Goal: Transaction & Acquisition: Subscribe to service/newsletter

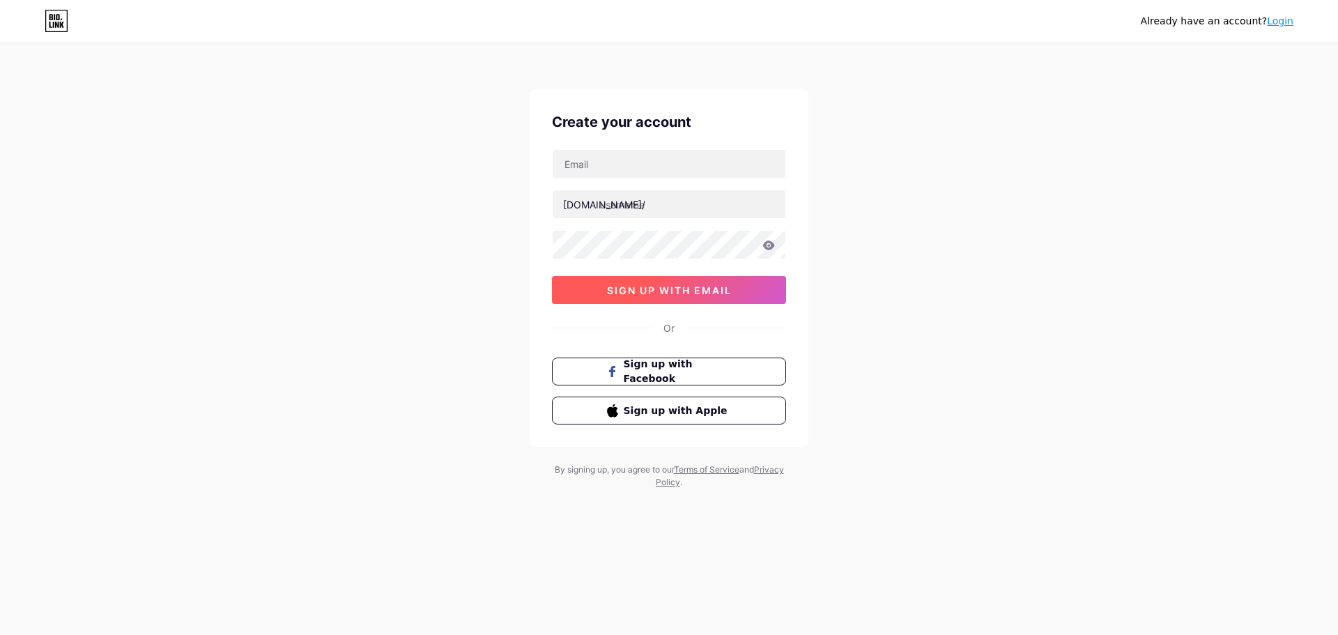
click at [701, 291] on span "sign up with email" at bounding box center [669, 290] width 125 height 12
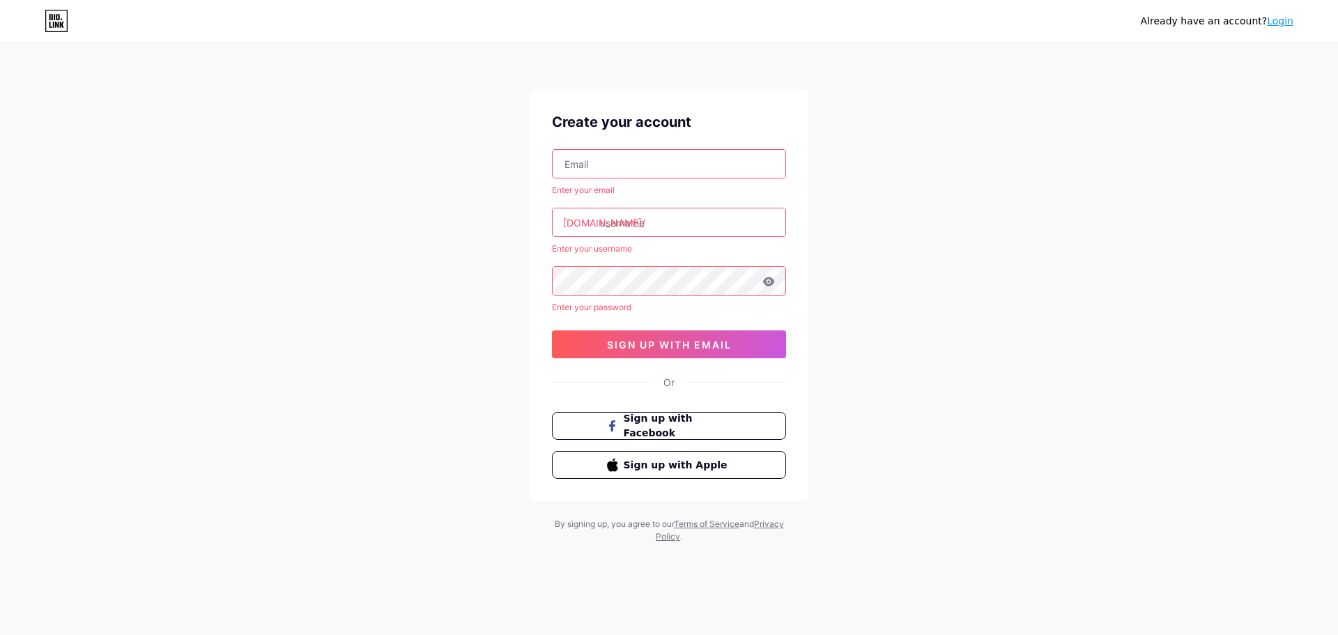
click at [621, 160] on input "text" at bounding box center [669, 164] width 233 height 28
type input "[EMAIL_ADDRESS][DOMAIN_NAME]"
click at [643, 229] on input "text" at bounding box center [669, 222] width 233 height 28
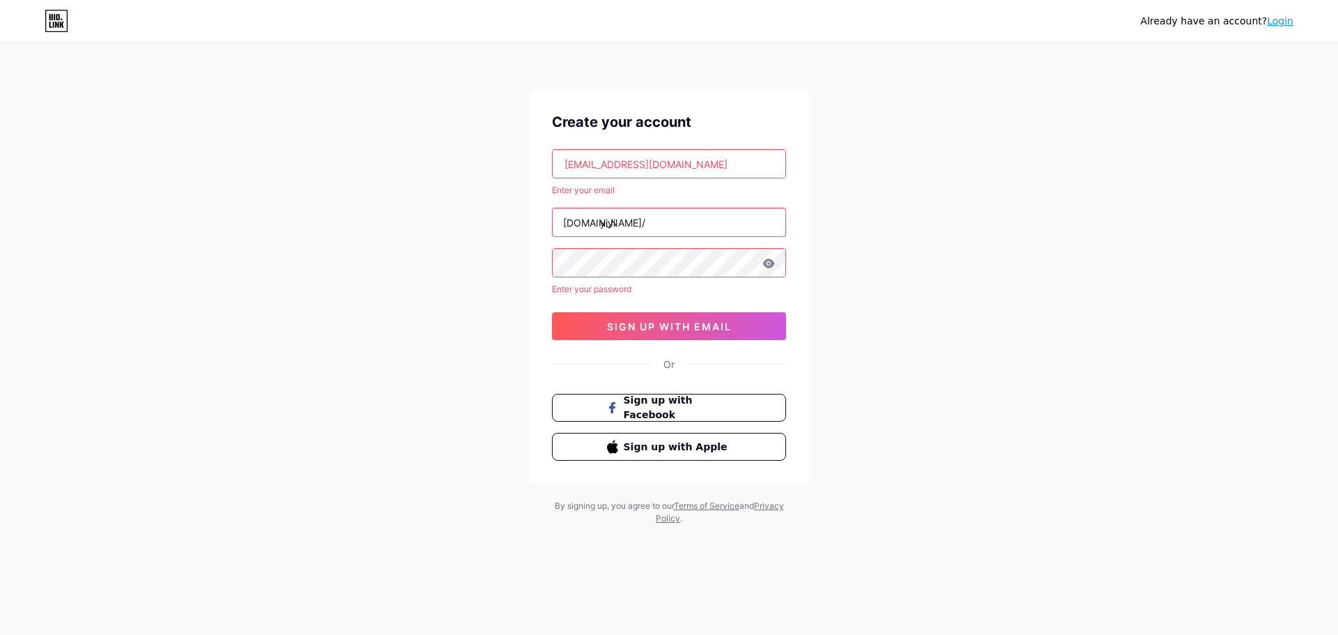
type input "yiyi"
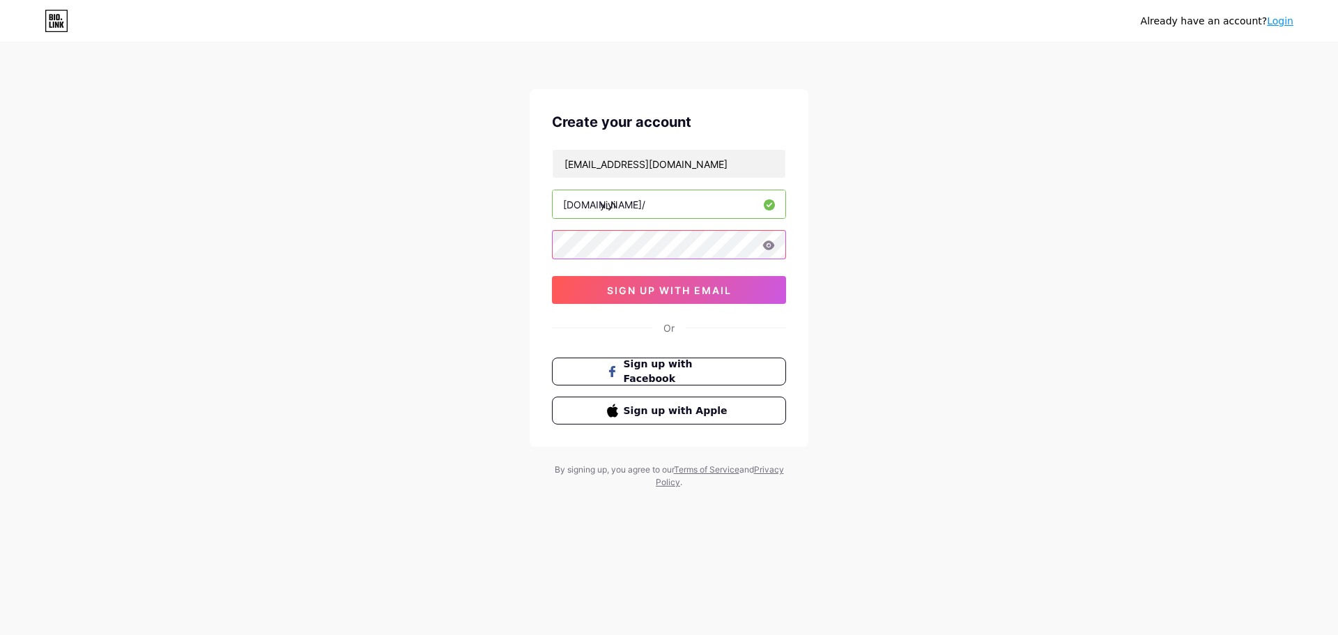
click at [529, 243] on div "Already have an account? Login Create your account [EMAIL_ADDRESS][DOMAIN_NAME]…" at bounding box center [669, 266] width 1338 height 533
click at [769, 245] on icon at bounding box center [769, 244] width 12 height 9
click at [638, 289] on span "sign up with email" at bounding box center [669, 290] width 125 height 12
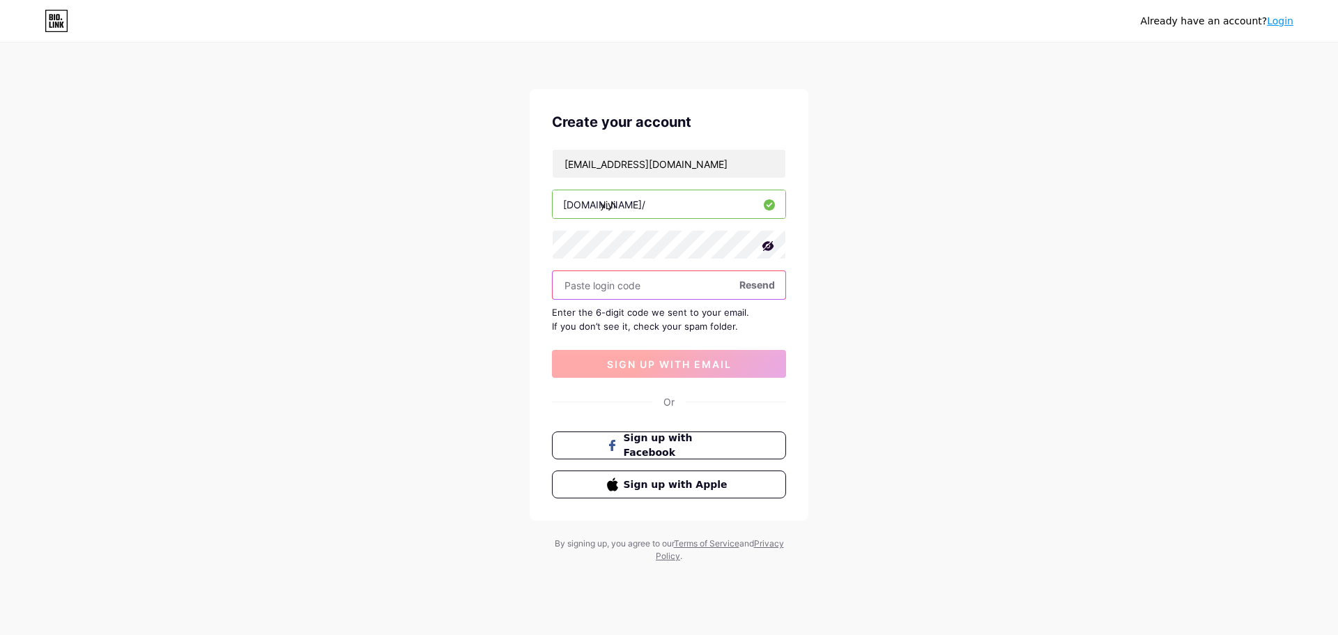
click at [638, 289] on input "text" at bounding box center [669, 285] width 233 height 28
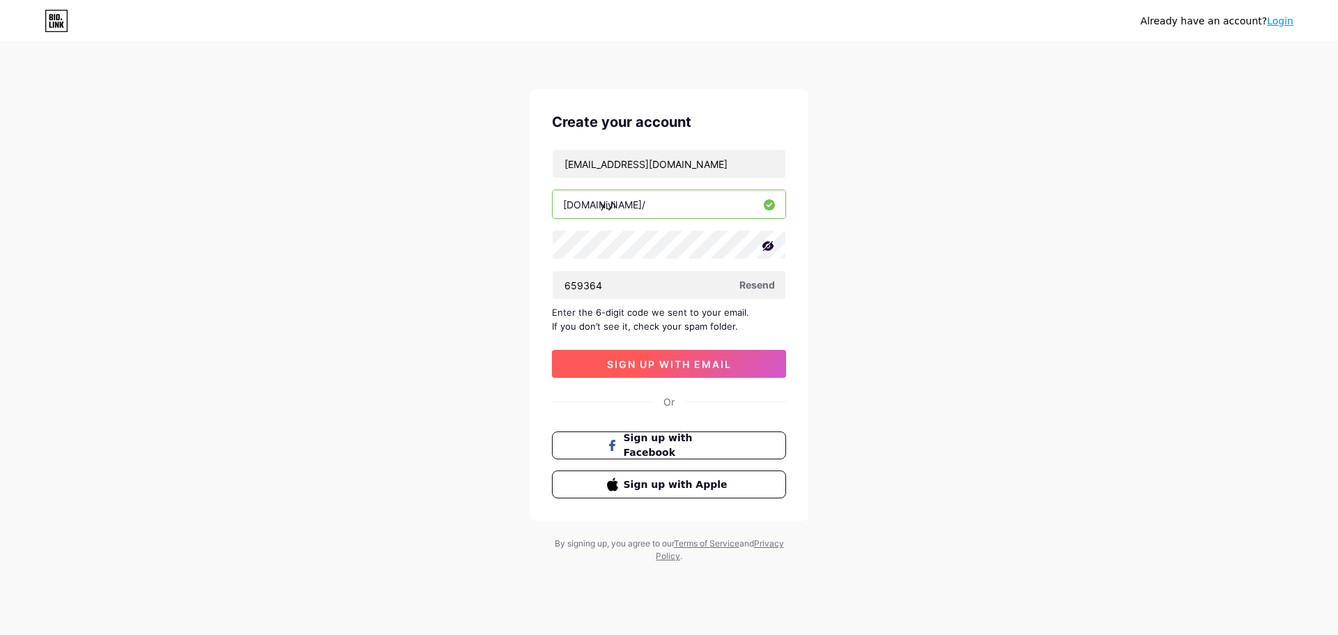
click at [741, 363] on button "sign up with email" at bounding box center [669, 364] width 234 height 28
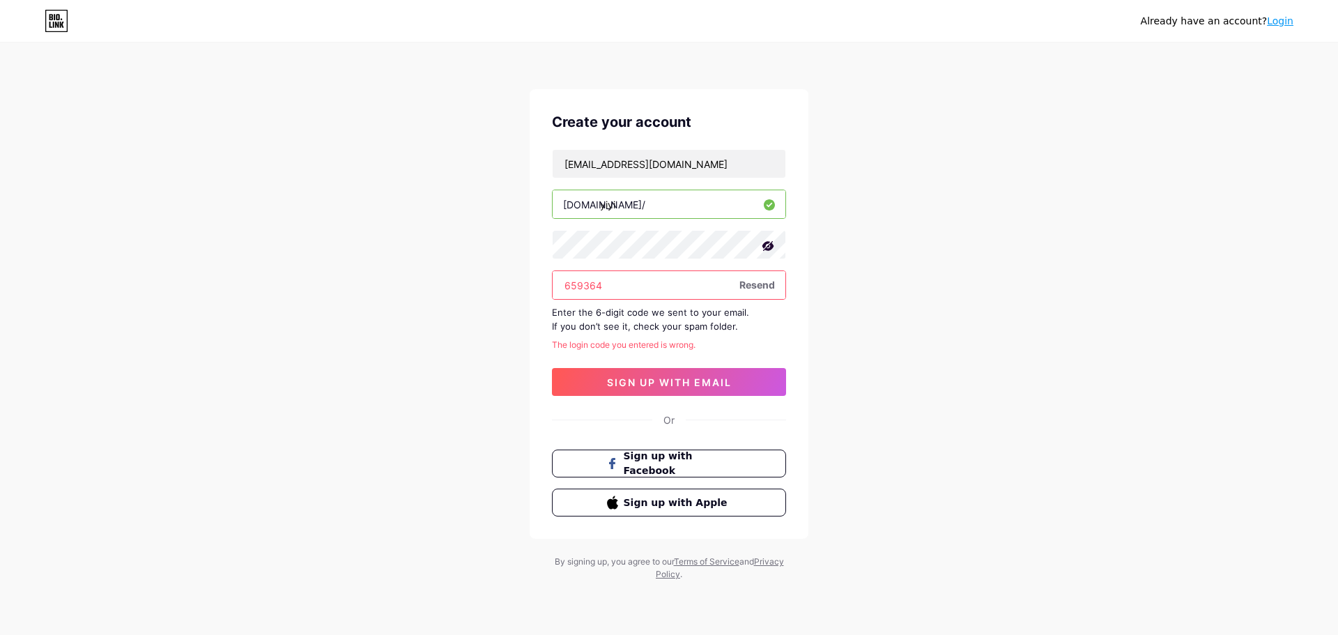
click at [579, 289] on input "659364" at bounding box center [669, 285] width 233 height 28
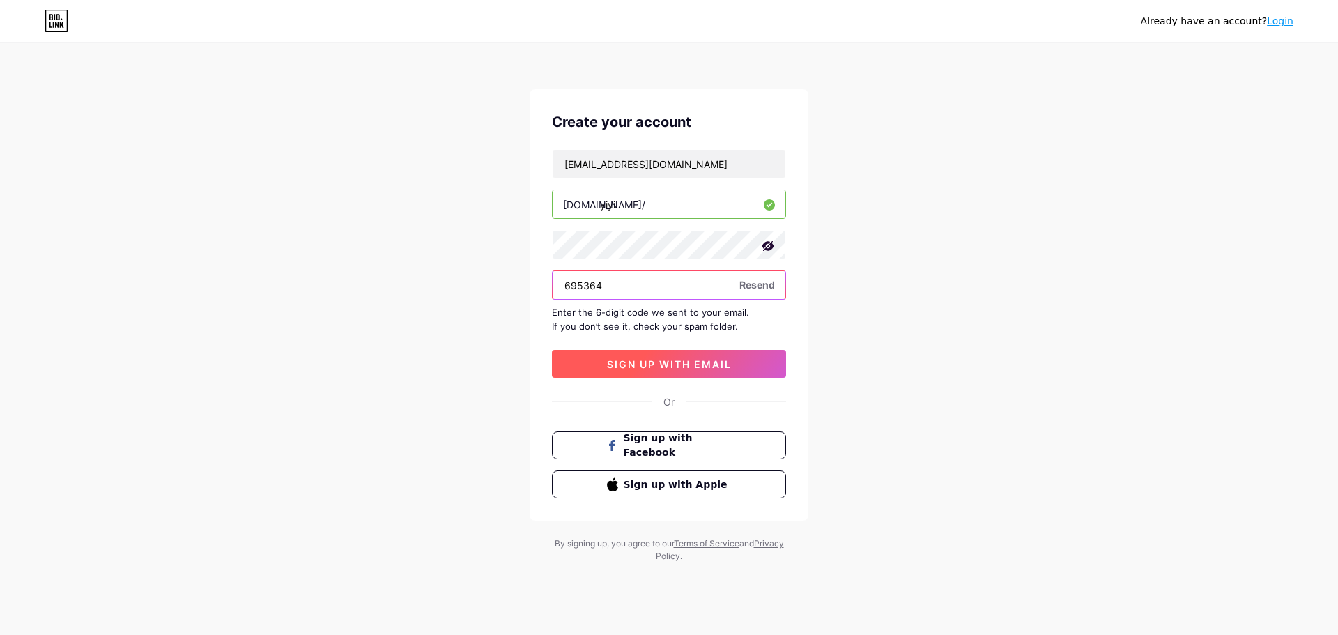
type input "695364"
click at [652, 353] on button "sign up with email" at bounding box center [669, 364] width 234 height 28
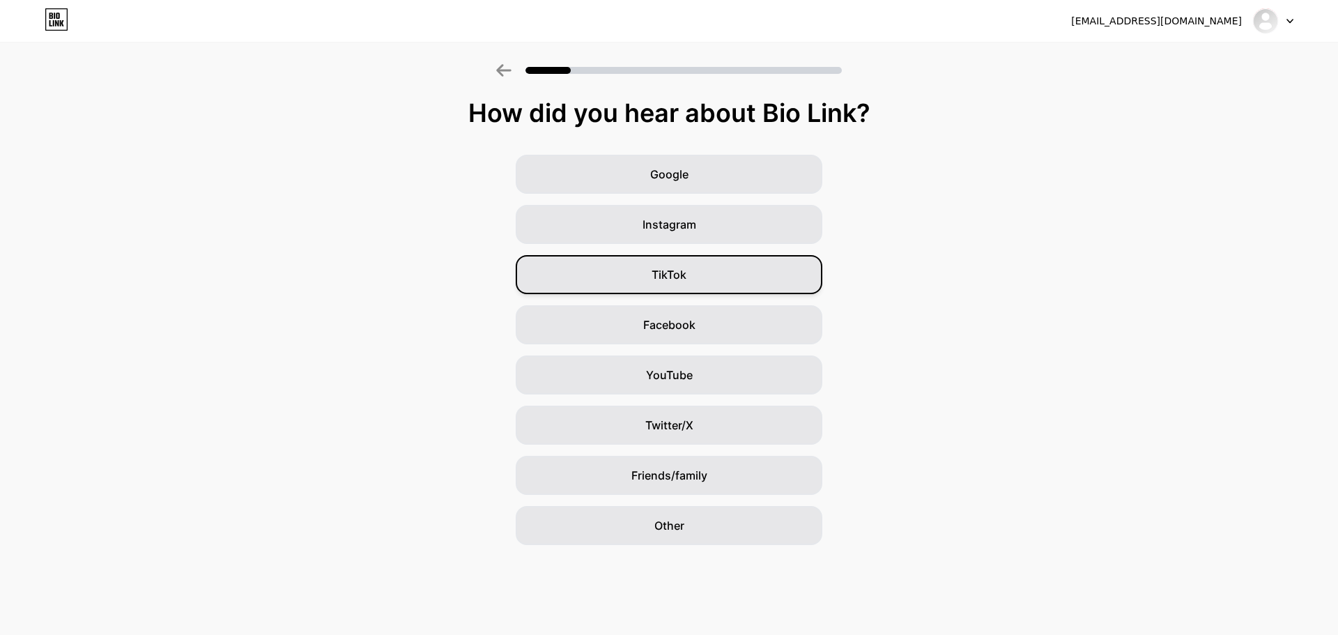
click at [660, 271] on span "TikTok" at bounding box center [669, 274] width 35 height 17
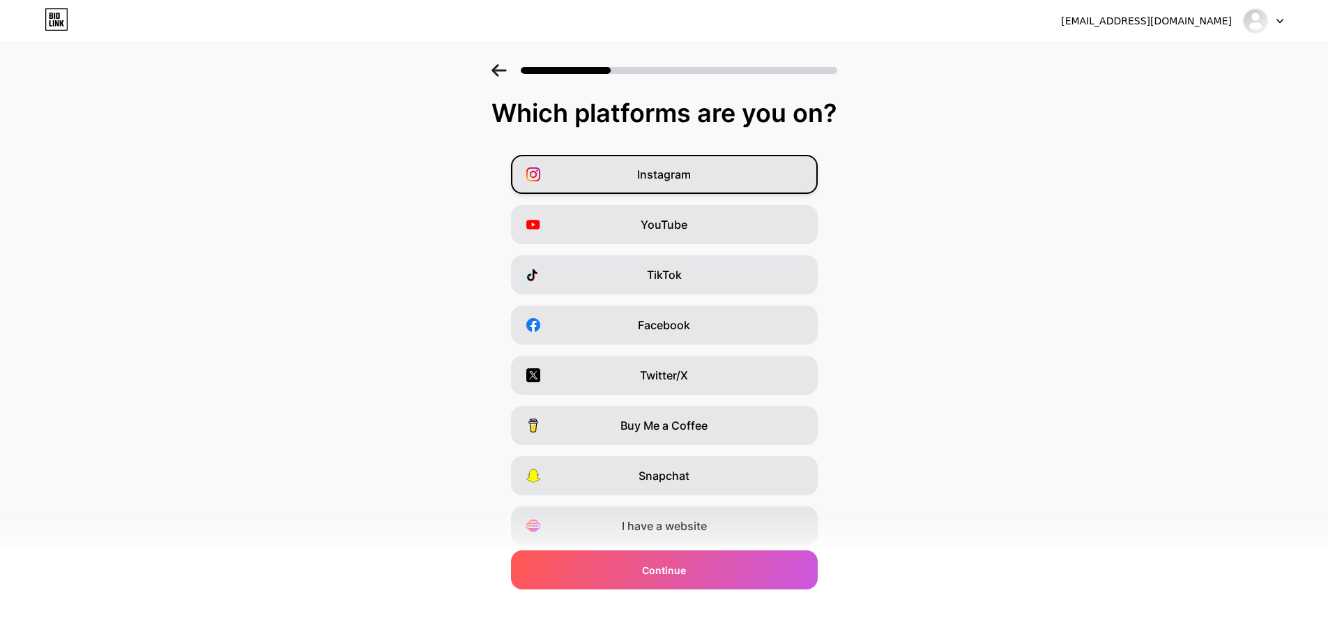
click at [716, 182] on div "Instagram" at bounding box center [664, 174] width 307 height 39
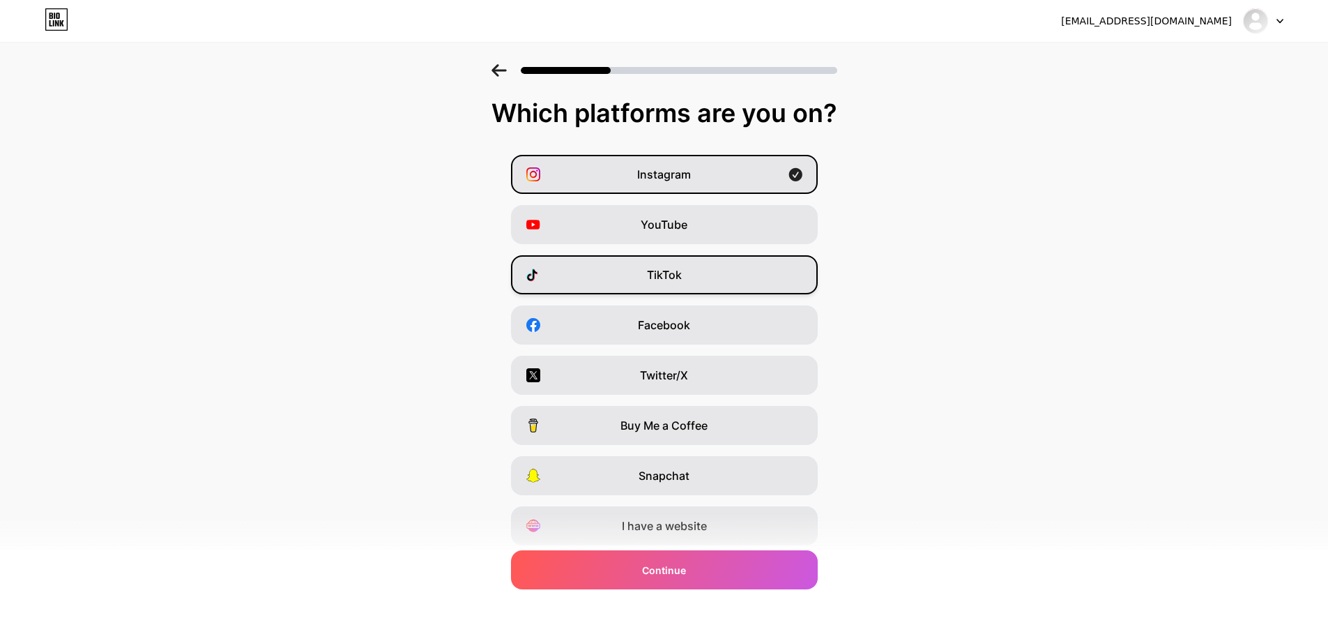
click at [716, 271] on div "TikTok" at bounding box center [664, 274] width 307 height 39
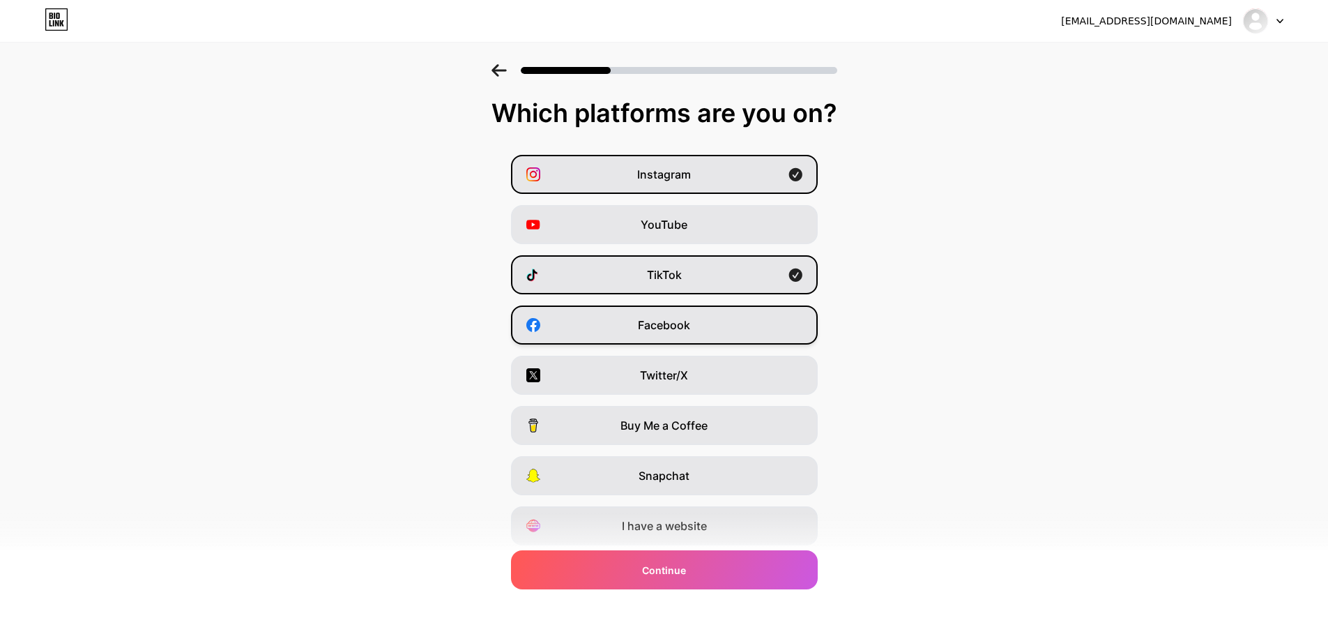
click at [723, 328] on div "Facebook" at bounding box center [664, 324] width 307 height 39
click at [724, 387] on div "Twitter/X" at bounding box center [664, 374] width 307 height 39
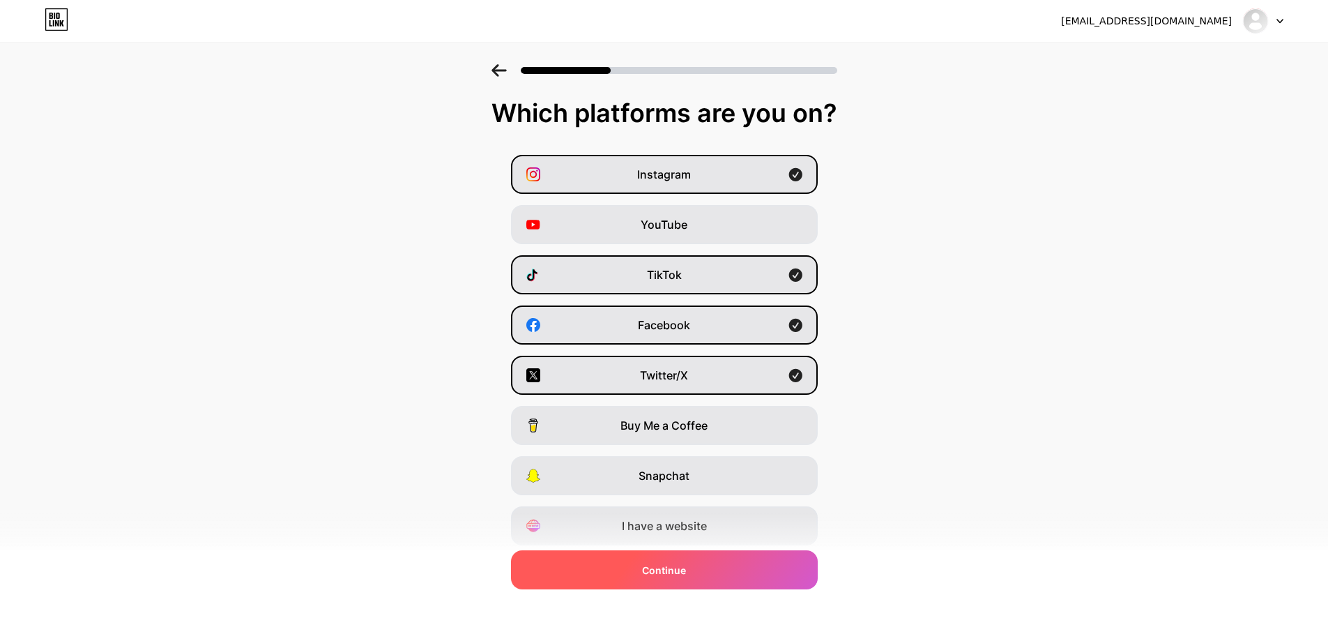
click at [721, 567] on div "Continue" at bounding box center [664, 569] width 307 height 39
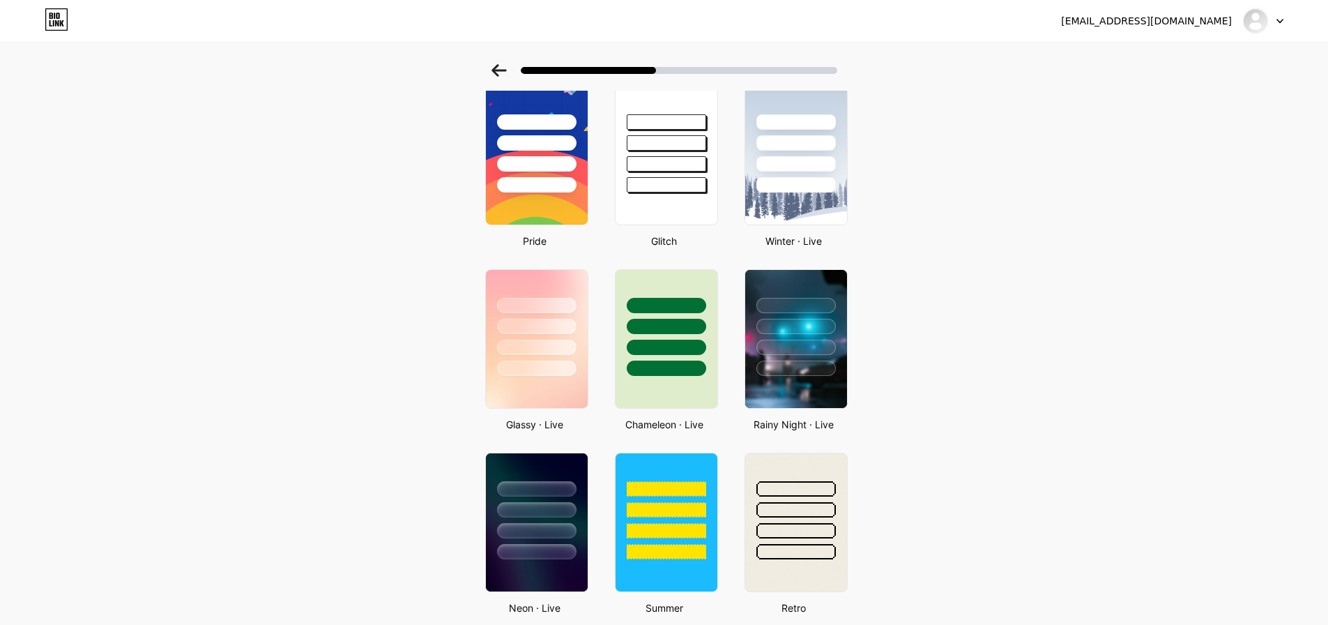
scroll to position [130, 0]
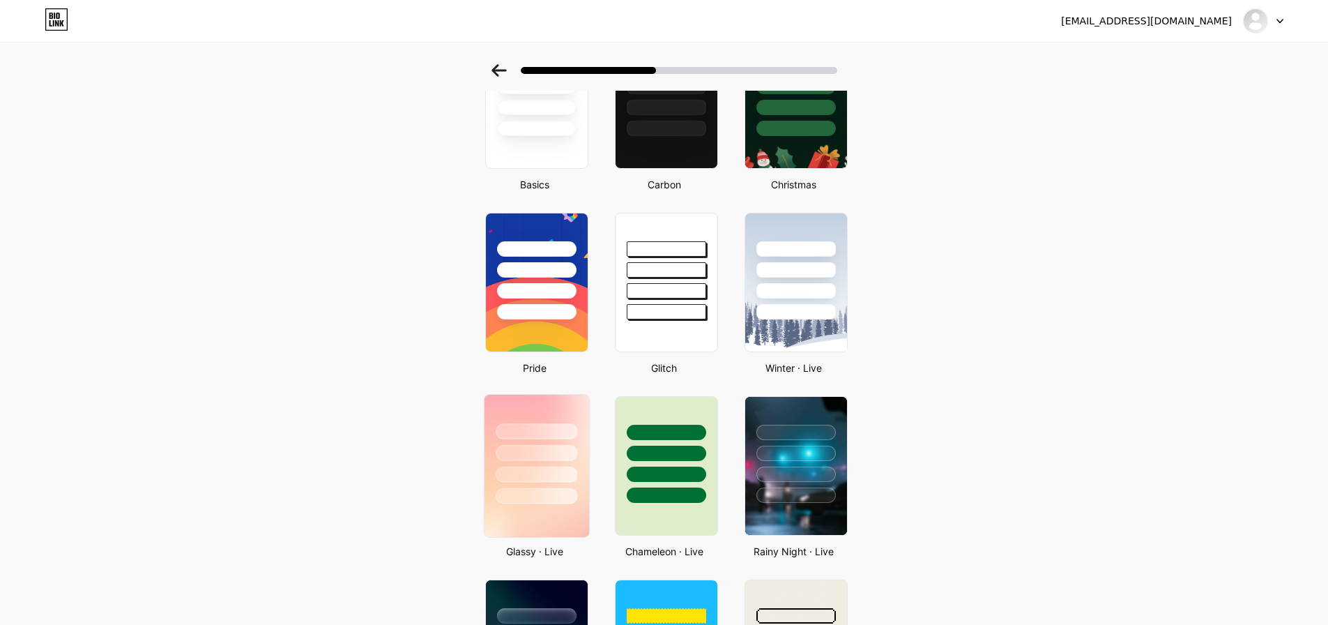
click at [532, 440] on div at bounding box center [536, 449] width 105 height 109
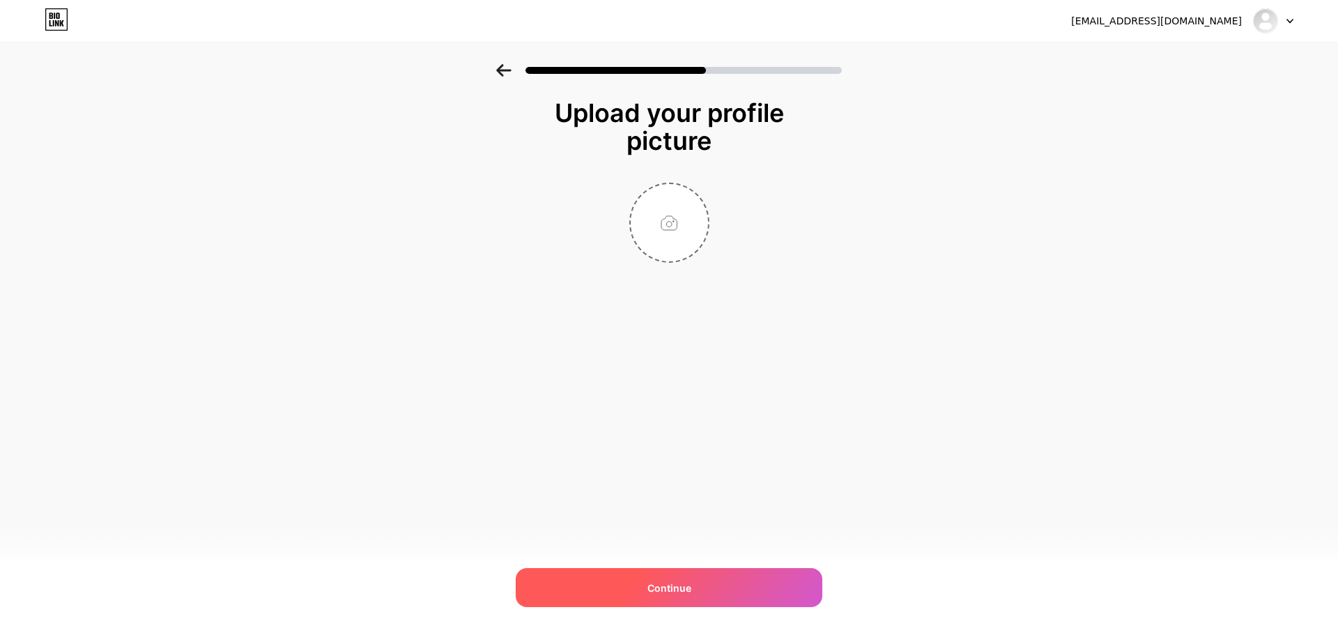
click at [710, 597] on div "Continue" at bounding box center [669, 587] width 307 height 39
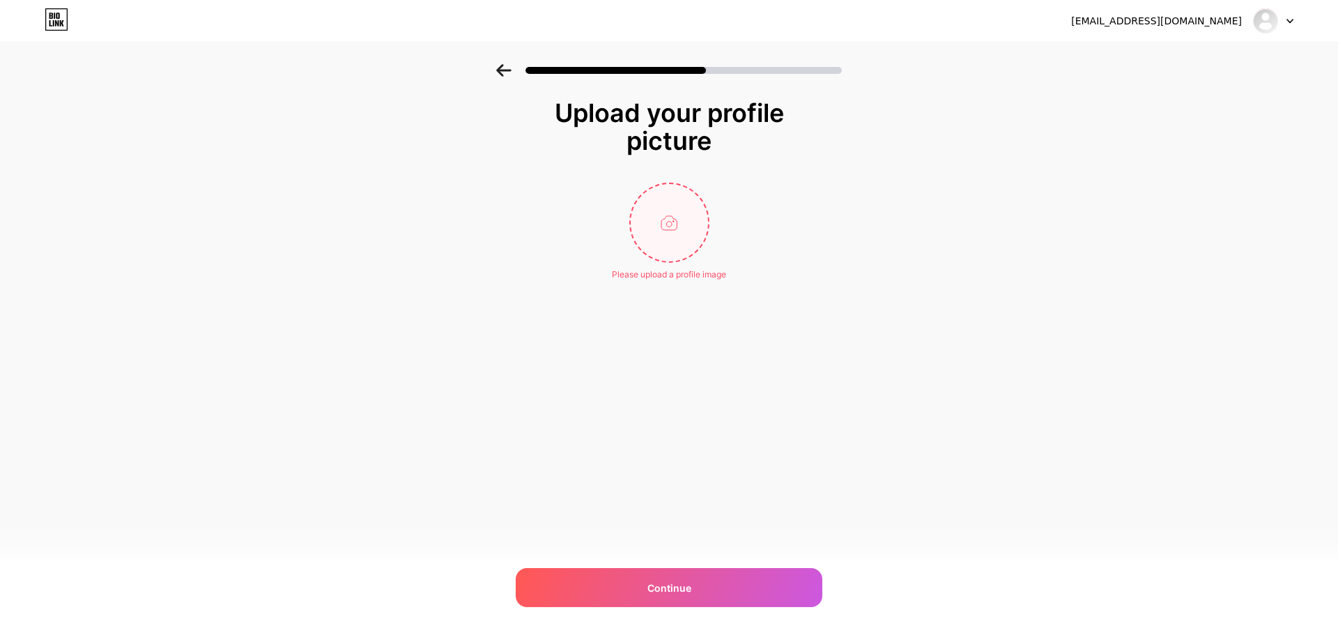
click at [675, 234] on input "file" at bounding box center [669, 222] width 77 height 77
type input "C:\fakepath\IMG_4004.JPG"
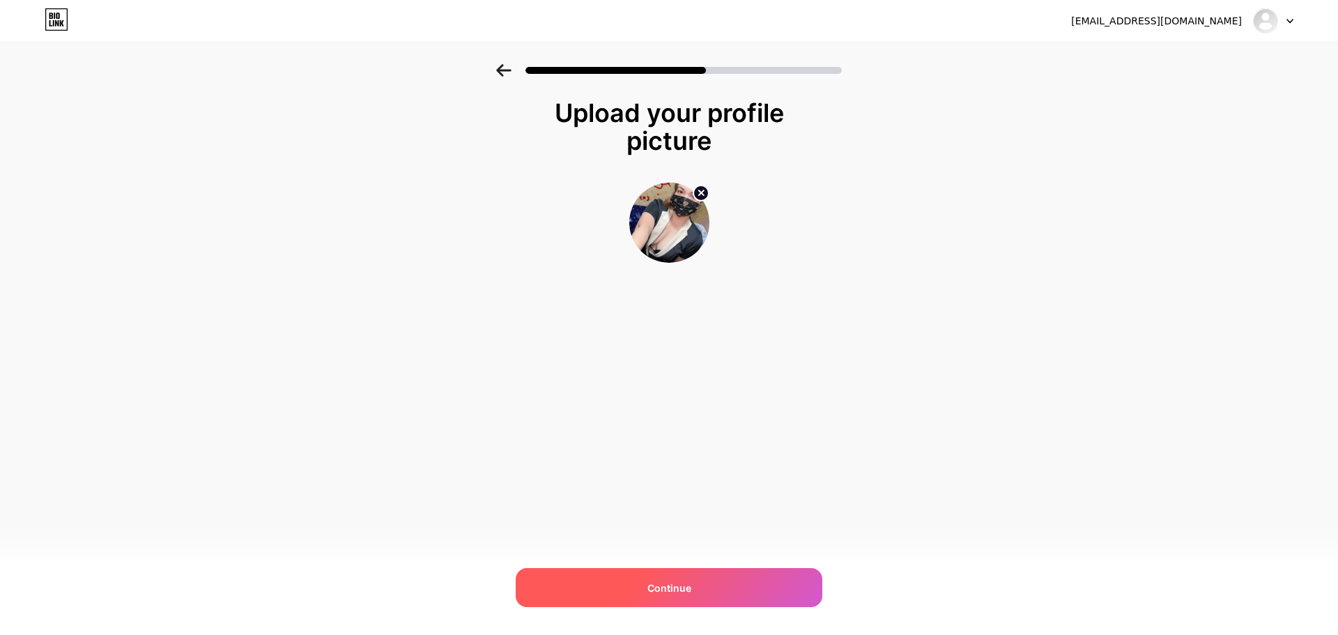
click at [719, 592] on div "Continue" at bounding box center [669, 587] width 307 height 39
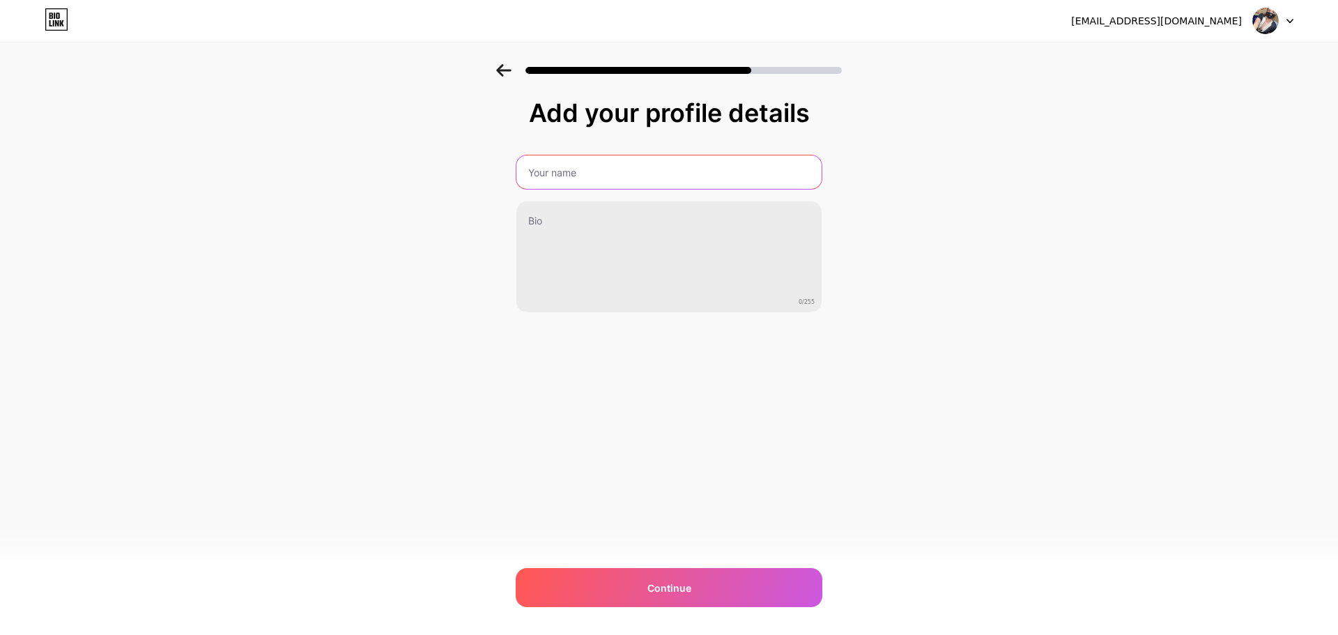
click at [568, 176] on input "text" at bounding box center [669, 171] width 305 height 33
paste input "🐰"
type input "依依不捨🐰"
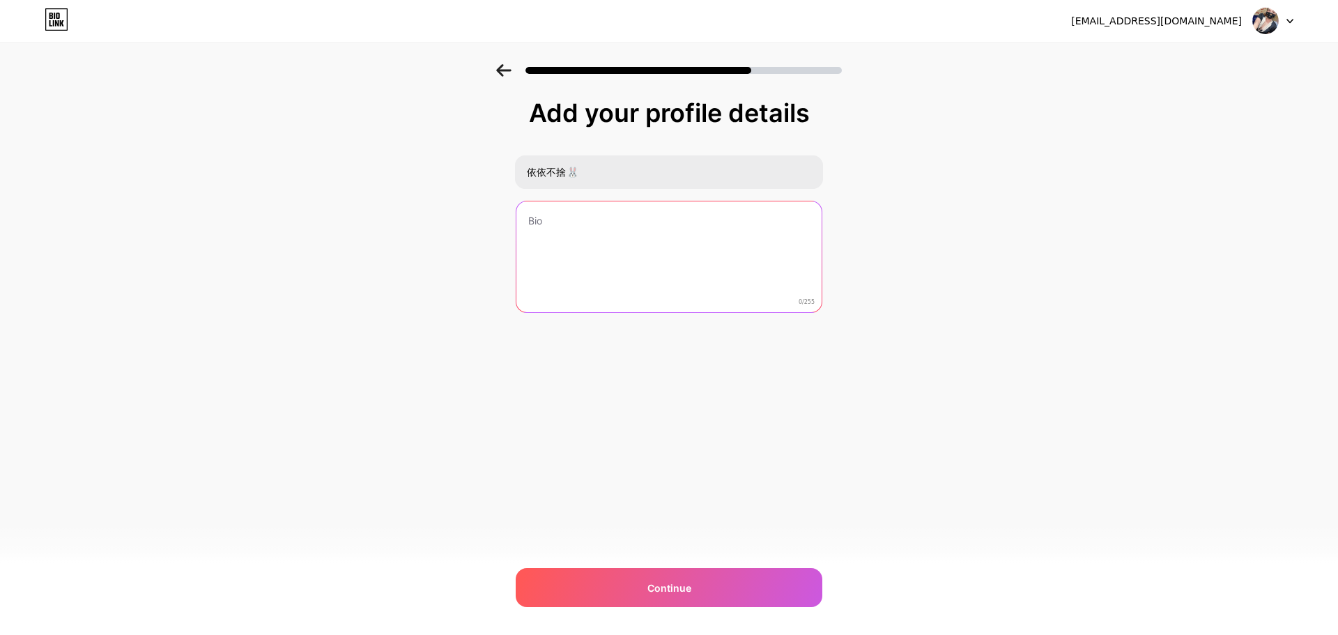
click at [601, 247] on textarea at bounding box center [669, 257] width 305 height 112
paste textarea "台中❤️長腿女王 台中要按摩找我就對了[PERSON_NAME] 依依不捨的依依🐰"
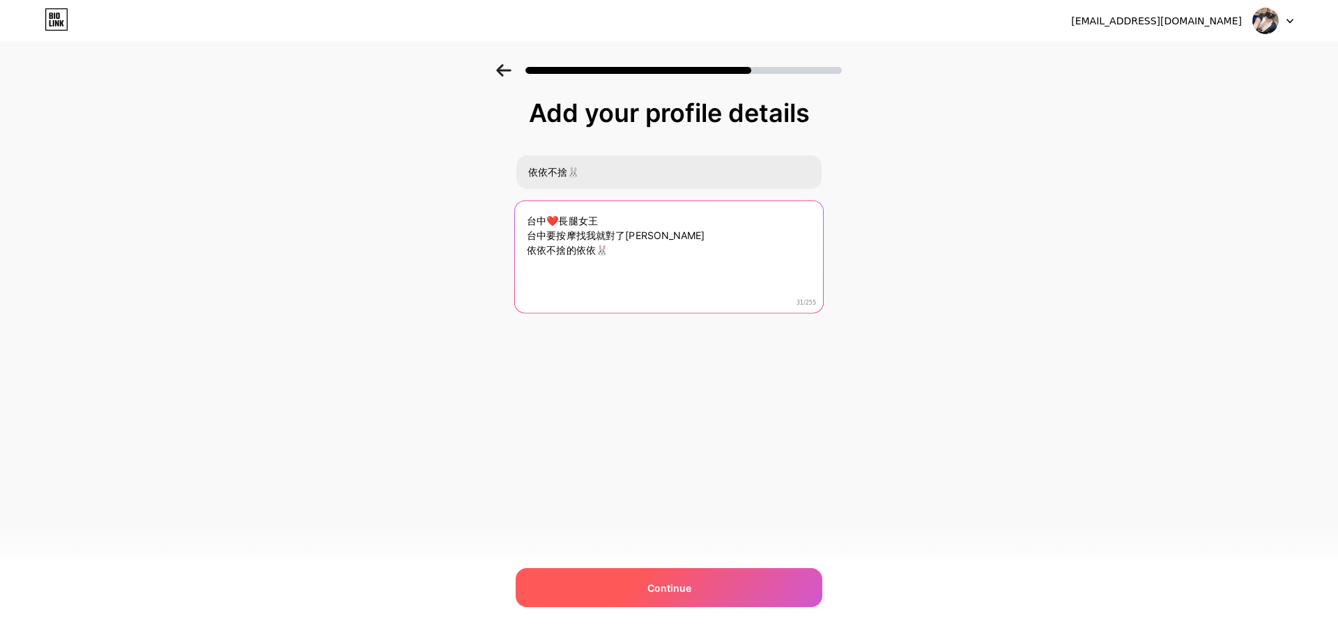
type textarea "台中❤️長腿女王 台中要按摩找我就對了[PERSON_NAME] 依依不捨的依依🐰"
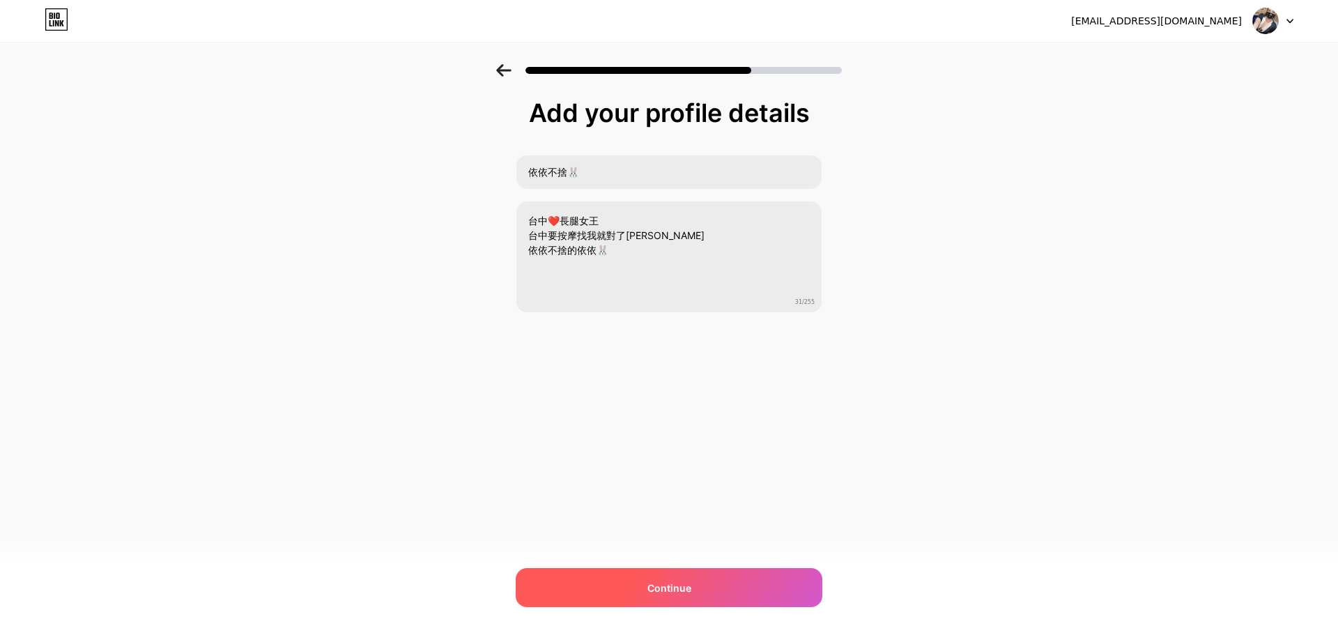
click at [691, 593] on div "Continue" at bounding box center [669, 587] width 307 height 39
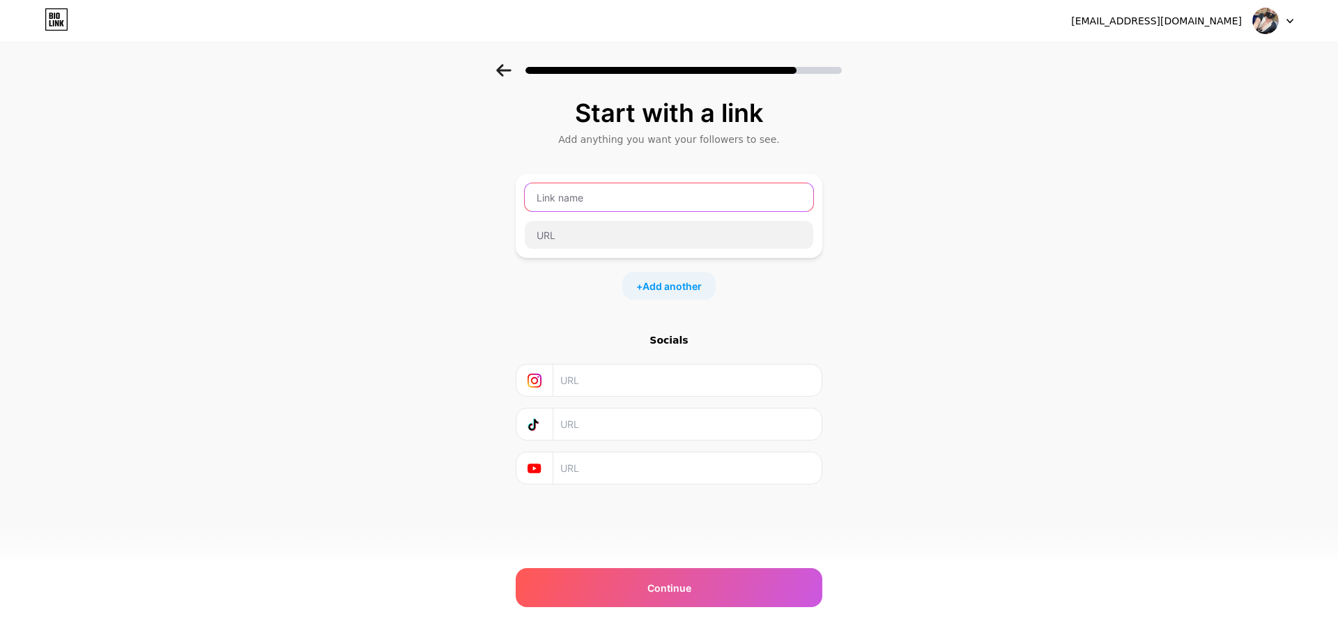
click at [627, 198] on input "text" at bounding box center [669, 197] width 289 height 28
click at [643, 206] on input "text" at bounding box center [669, 197] width 289 height 28
click at [581, 385] on input "text" at bounding box center [686, 380] width 253 height 31
click at [586, 383] on input "text" at bounding box center [686, 380] width 253 height 31
paste input "[URL][DOMAIN_NAME]"
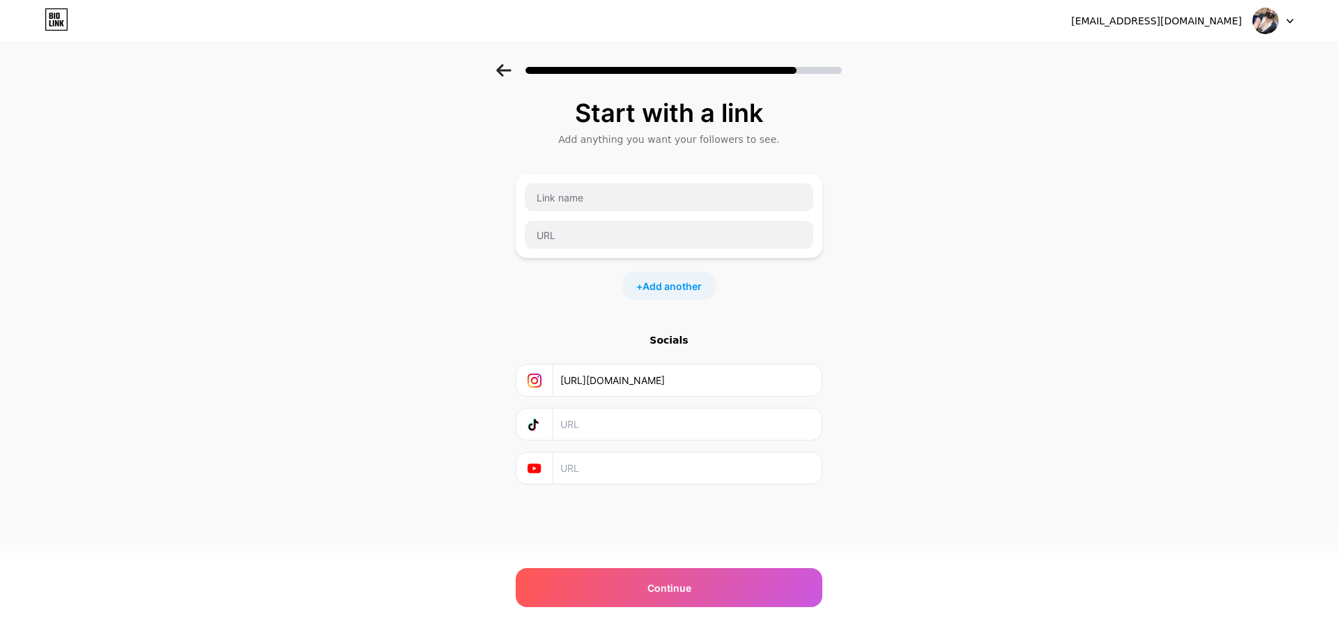
type input "[URL][DOMAIN_NAME]"
click at [599, 429] on input "text" at bounding box center [686, 423] width 253 height 31
paste input "[URL][DOMAIN_NAME]"
type input "[URL][DOMAIN_NAME]"
click at [635, 208] on input "text" at bounding box center [669, 197] width 289 height 28
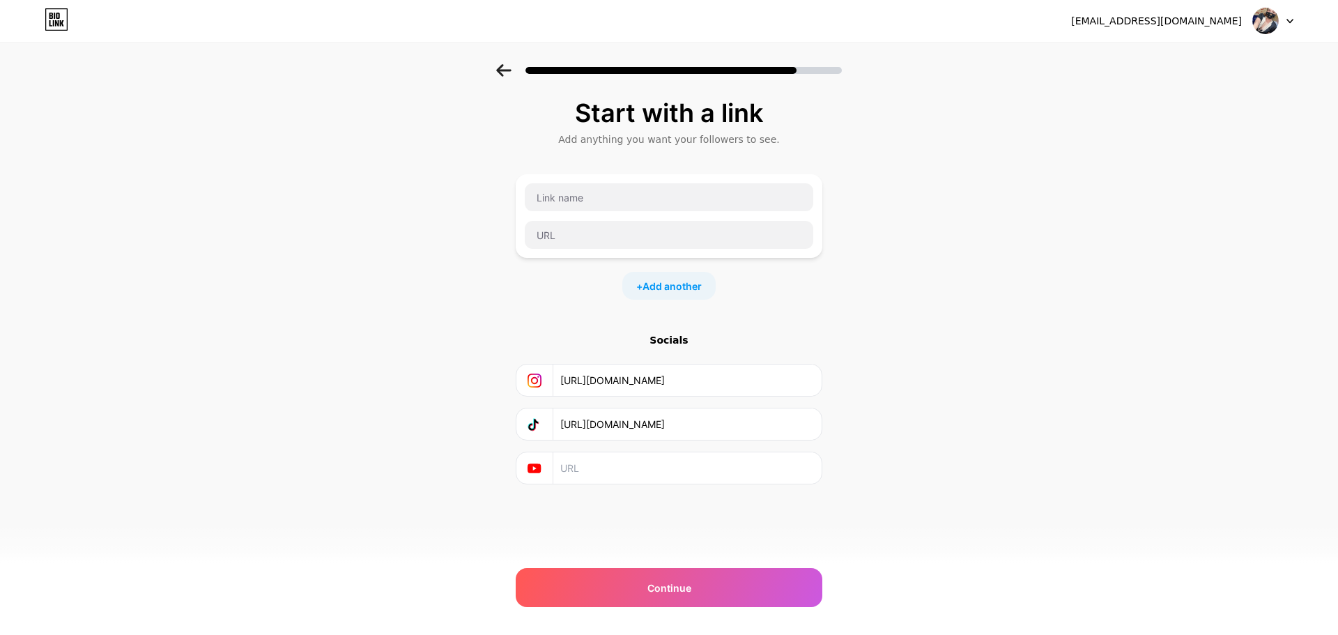
click at [661, 296] on div "+ Add another" at bounding box center [668, 286] width 93 height 28
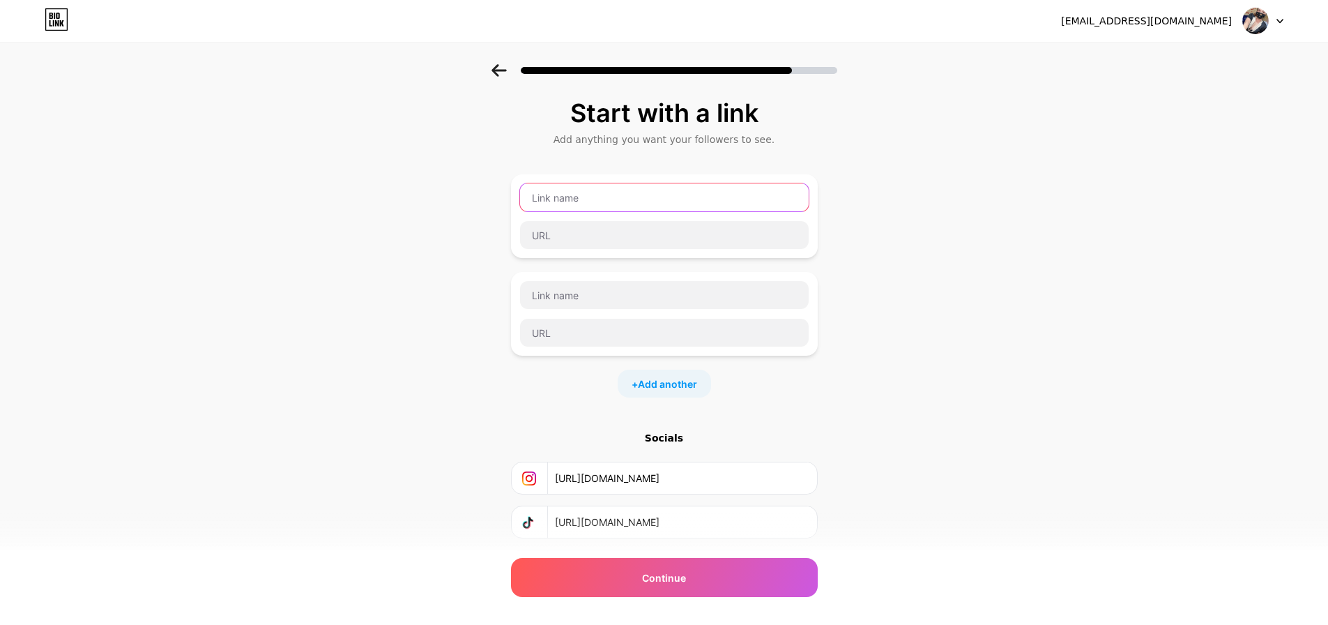
click at [627, 206] on input "text" at bounding box center [664, 197] width 289 height 28
click at [619, 197] on input "text" at bounding box center [664, 197] width 289 height 28
type input "ㄇ"
type input "ㄏ"
type input "f"
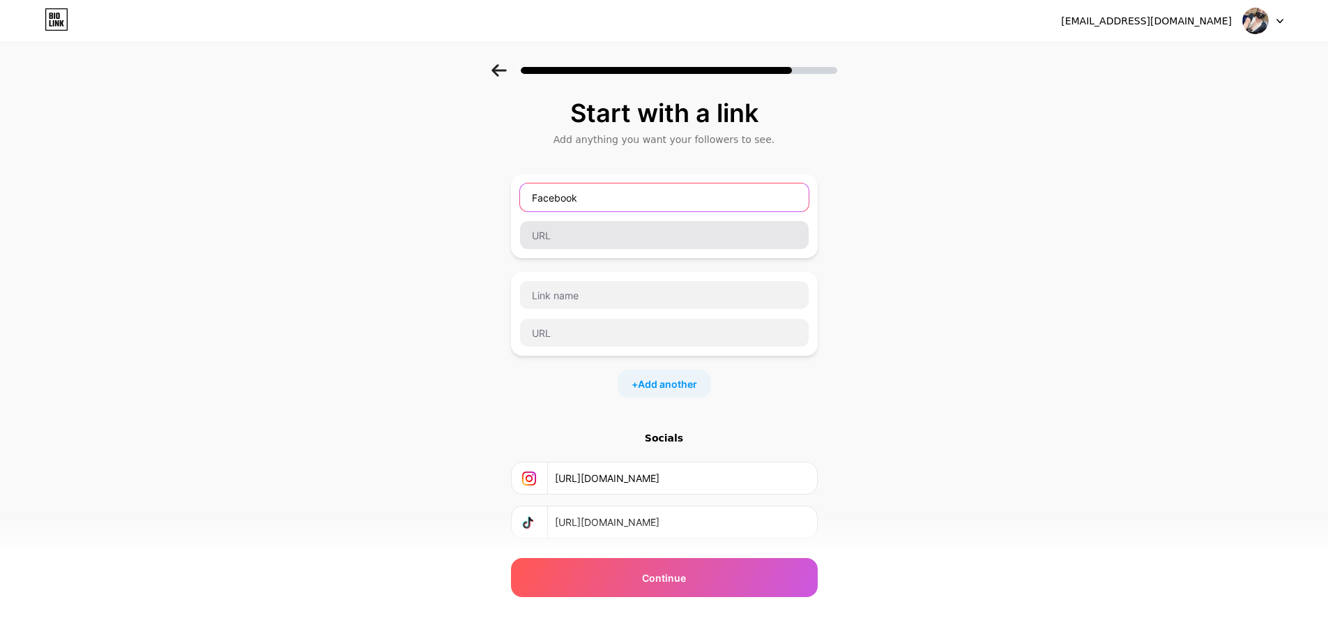
type input "Facebook"
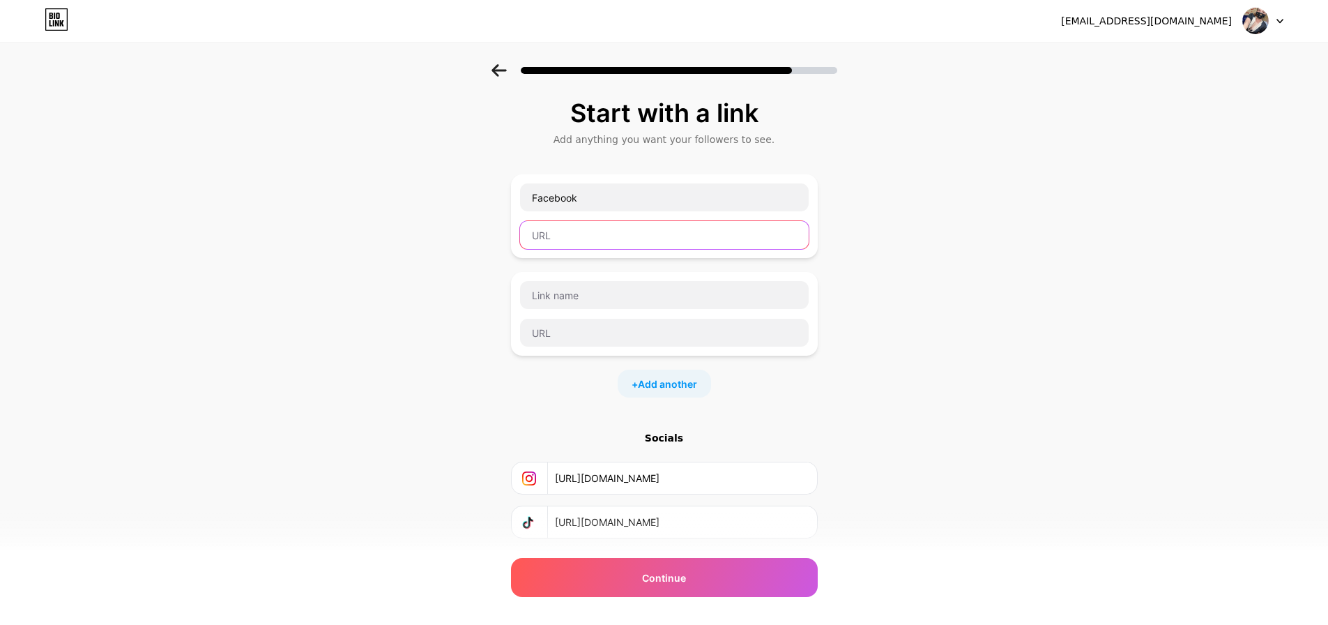
click at [599, 243] on input "text" at bounding box center [664, 235] width 289 height 28
paste input "[URL][DOMAIN_NAME]"
type input "[URL][DOMAIN_NAME]"
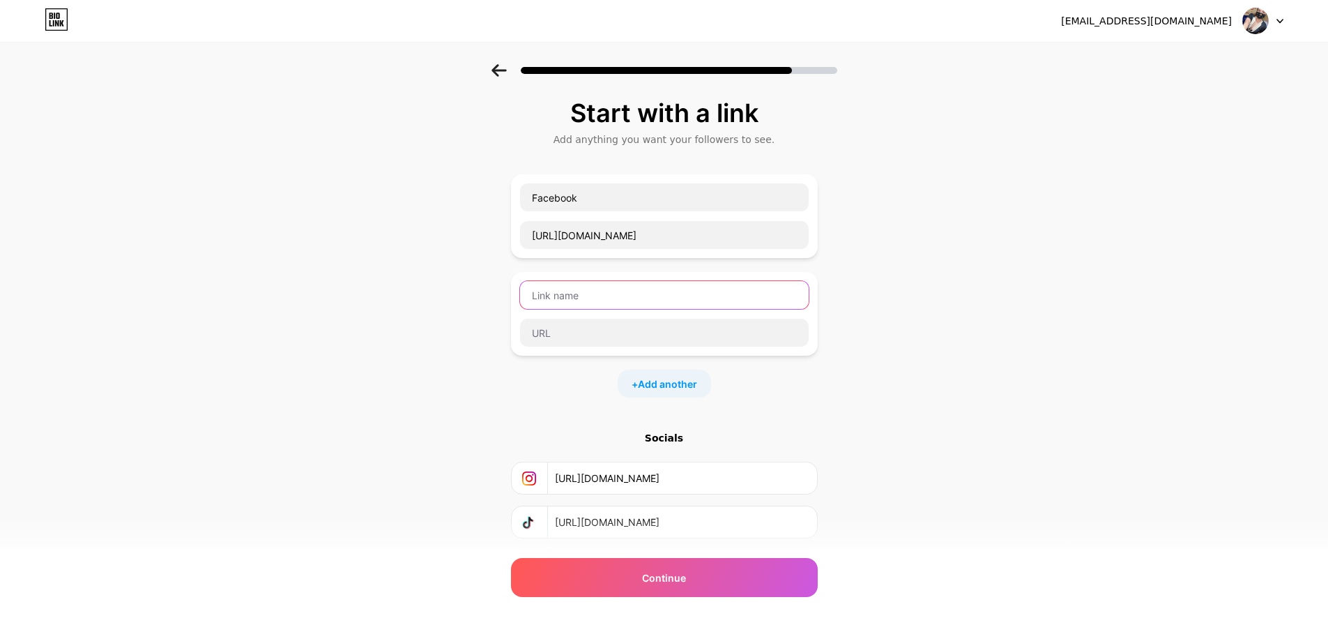
scroll to position [0, 0]
click at [595, 293] on input "text" at bounding box center [664, 295] width 289 height 28
type input "X(Twitter)"
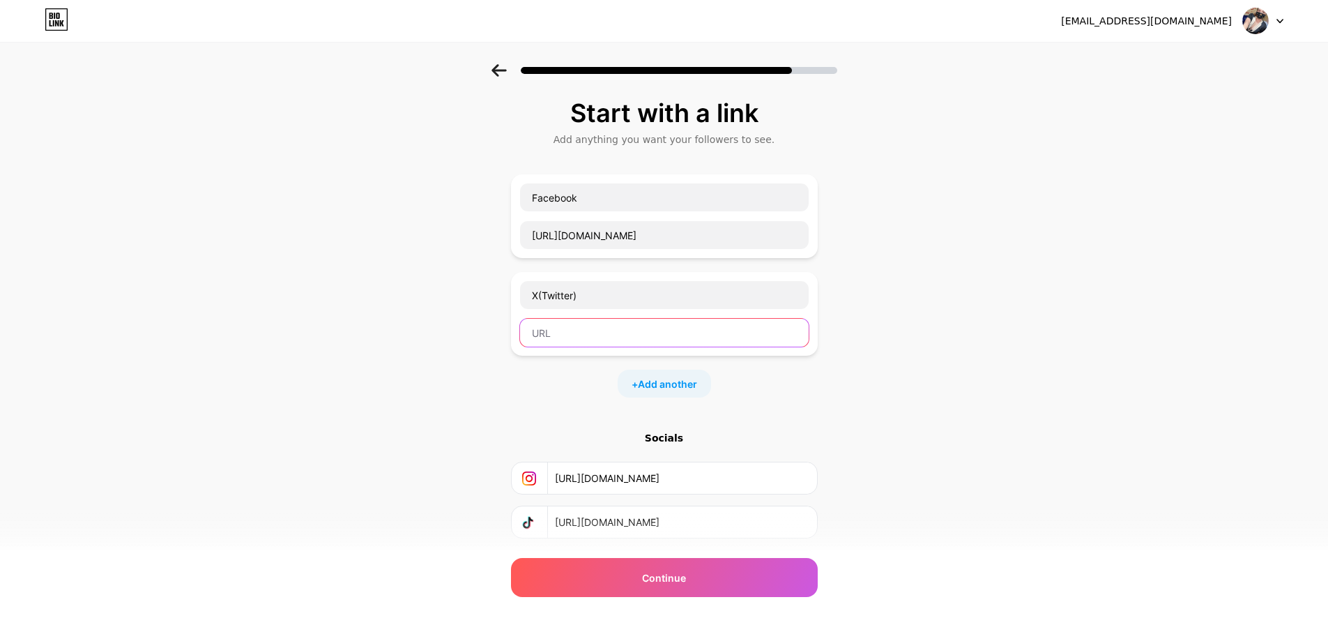
click at [603, 335] on input "text" at bounding box center [664, 333] width 289 height 28
paste input "[URL][DOMAIN_NAME]"
type input "[URL][DOMAIN_NAME]"
click at [974, 354] on div "Start with a link Add anything you want your followers to see. Facebook [URL][D…" at bounding box center [664, 358] width 1328 height 588
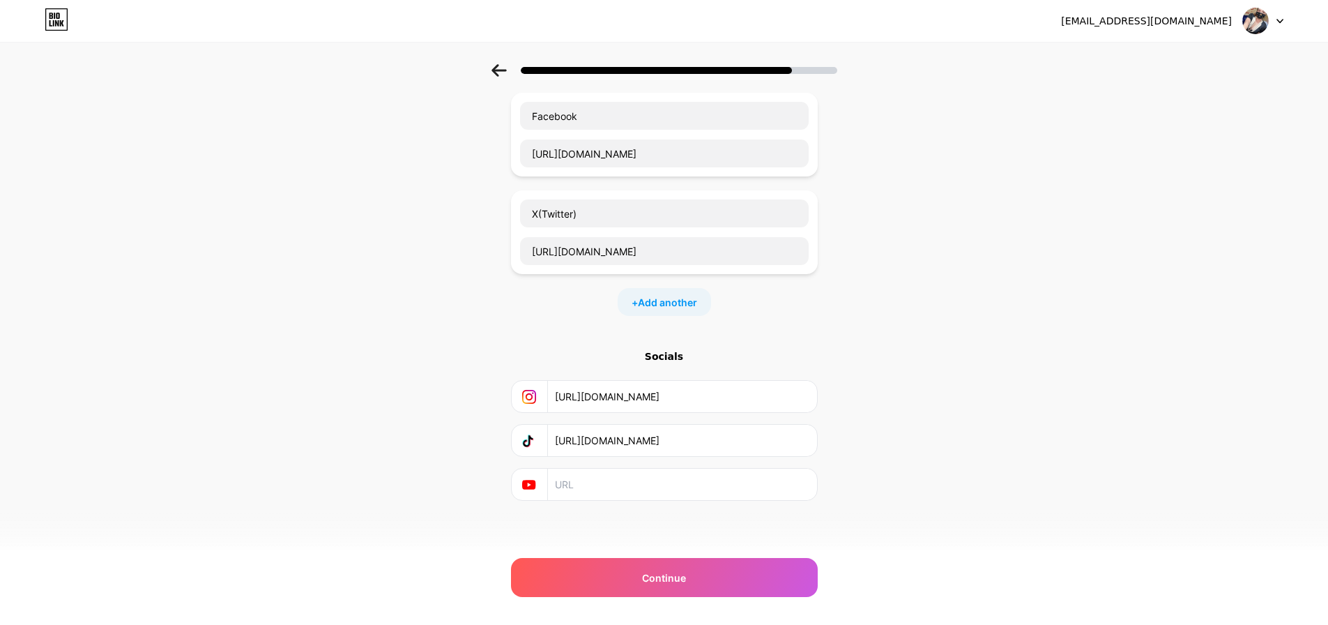
scroll to position [83, 0]
click at [674, 586] on div "Continue" at bounding box center [664, 577] width 307 height 39
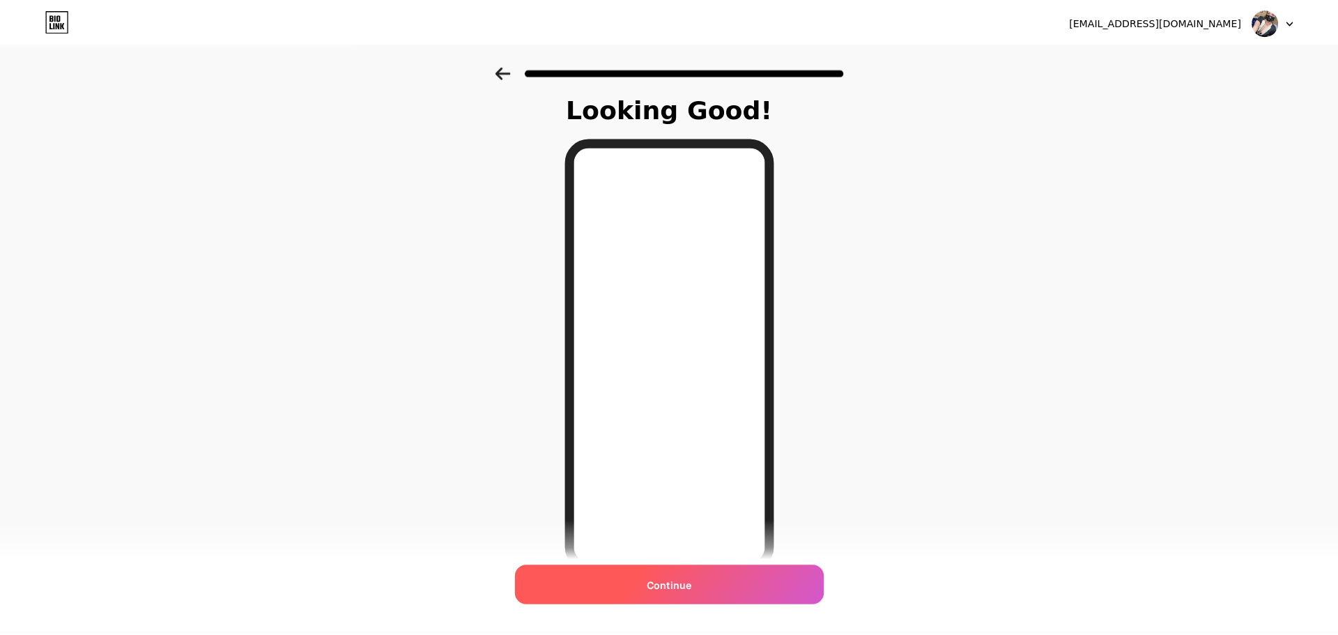
scroll to position [0, 0]
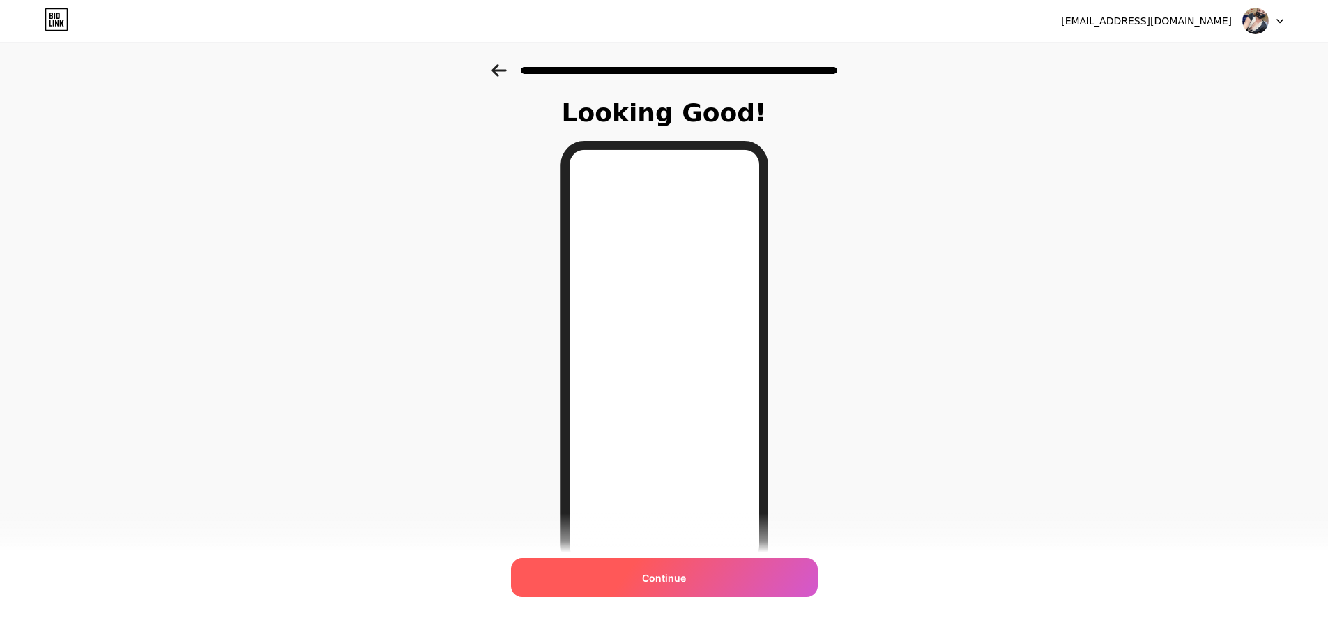
click at [716, 584] on div "Continue" at bounding box center [664, 577] width 307 height 39
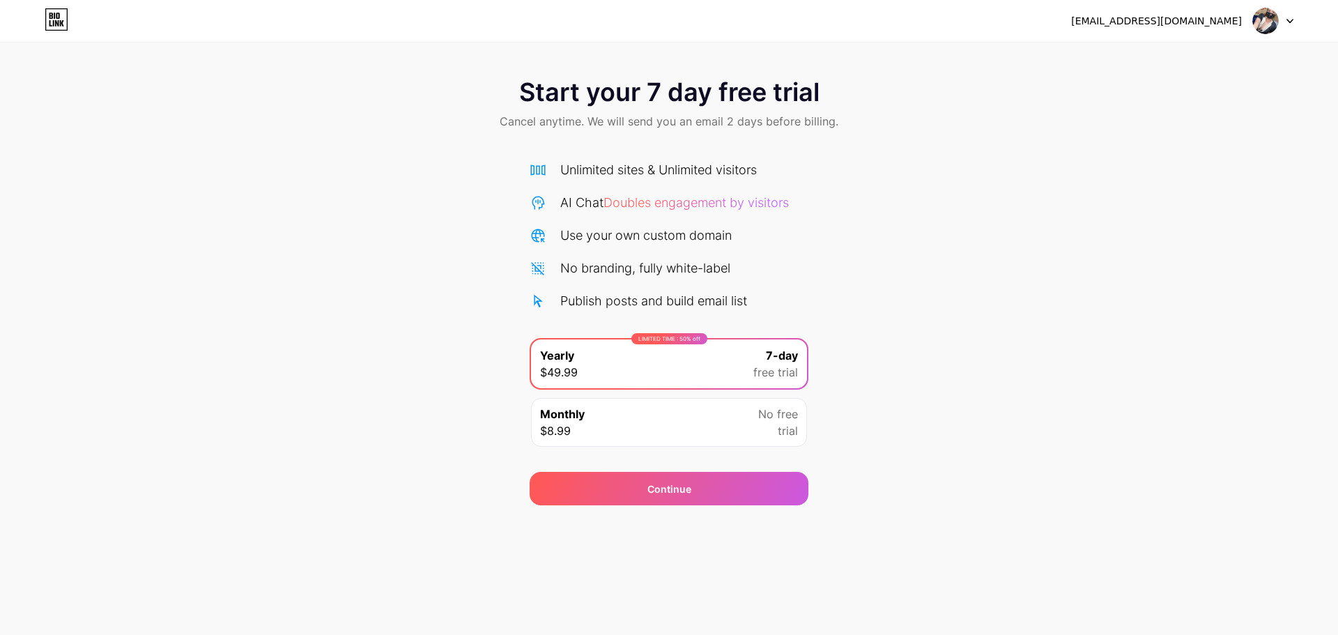
click at [741, 428] on div "Monthly $8.99 No free trial" at bounding box center [669, 422] width 276 height 49
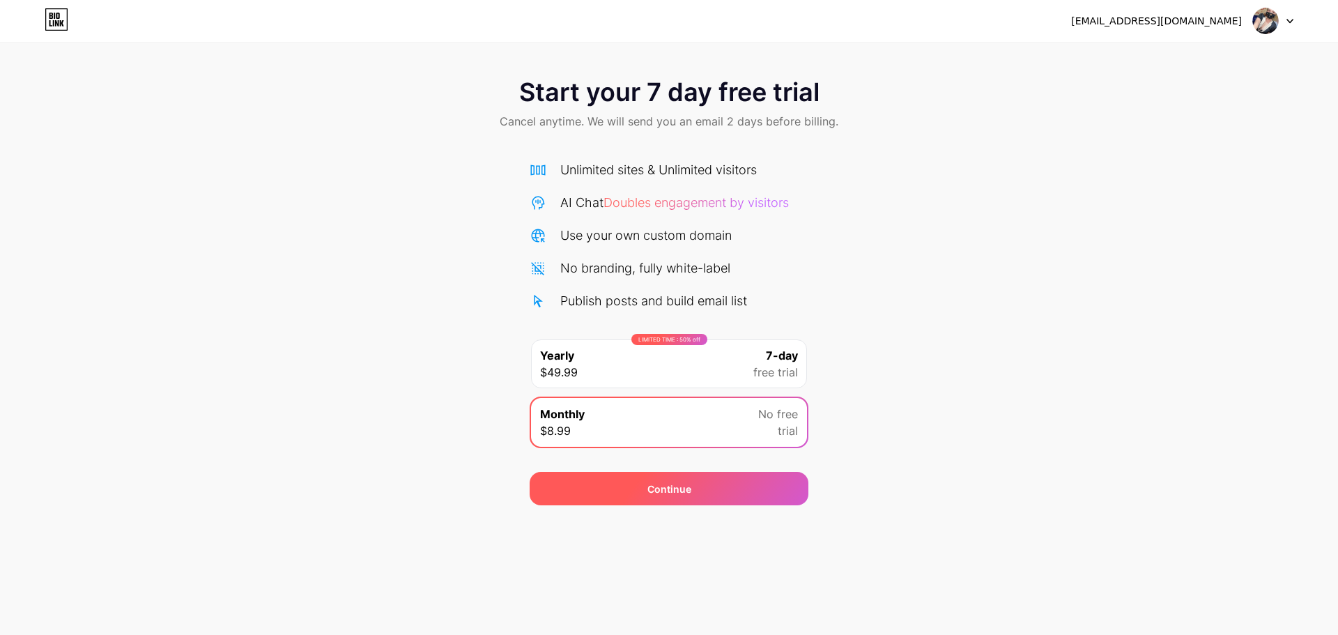
click at [669, 489] on div "Continue" at bounding box center [670, 489] width 44 height 15
